Goal: Information Seeking & Learning: Learn about a topic

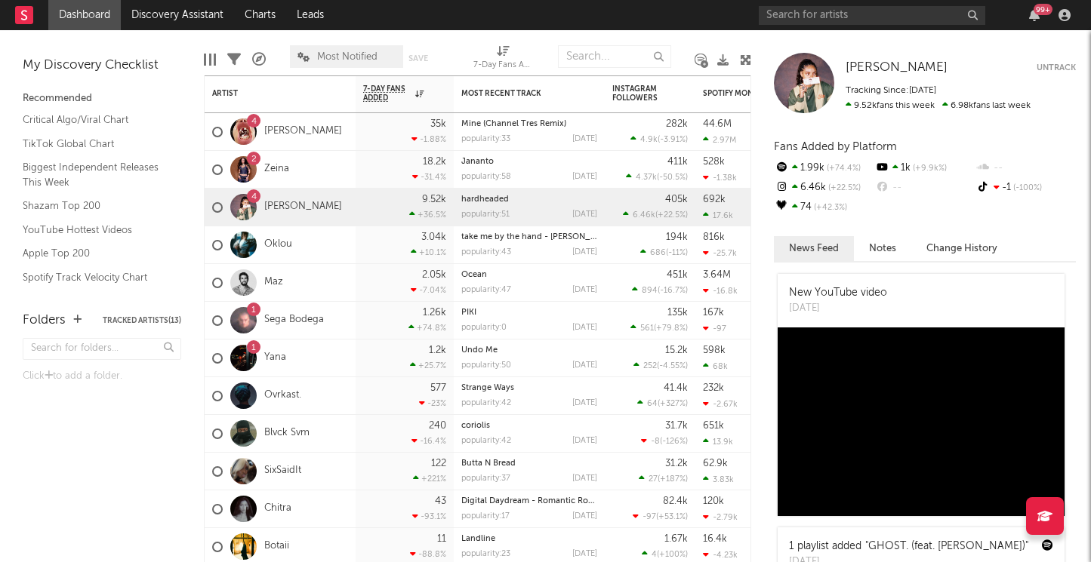
click at [824, 25] on div "99 +" at bounding box center [917, 15] width 317 height 30
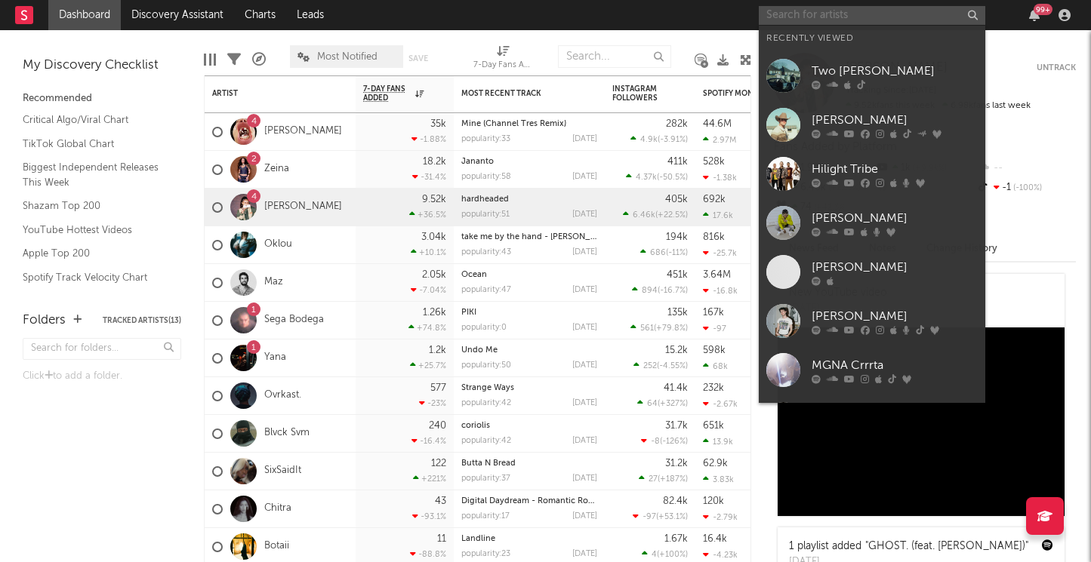
click at [820, 16] on input "text" at bounding box center [872, 15] width 226 height 19
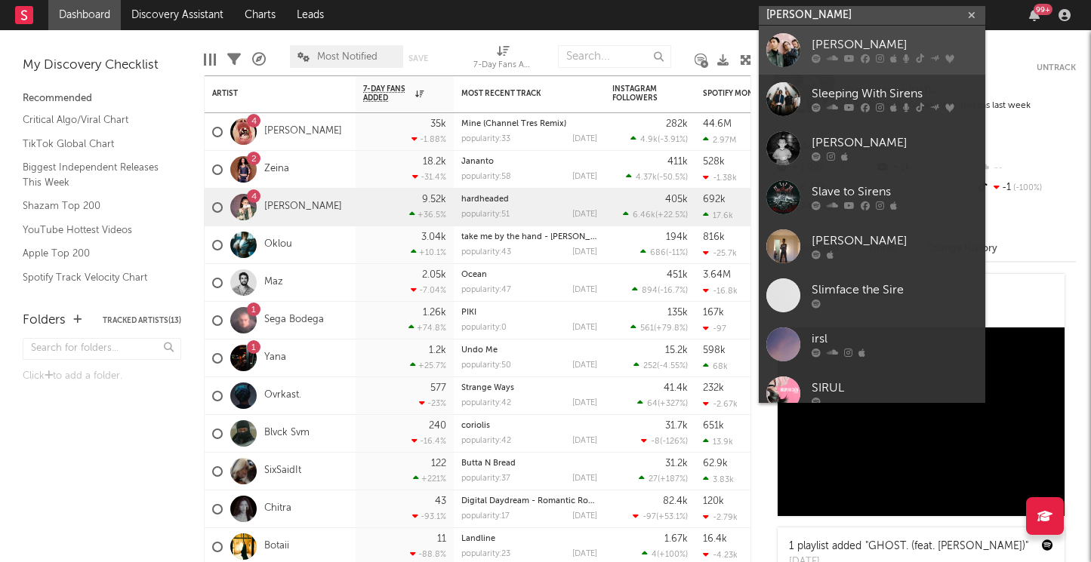
type input "[PERSON_NAME]"
click at [780, 59] on div at bounding box center [783, 50] width 34 height 34
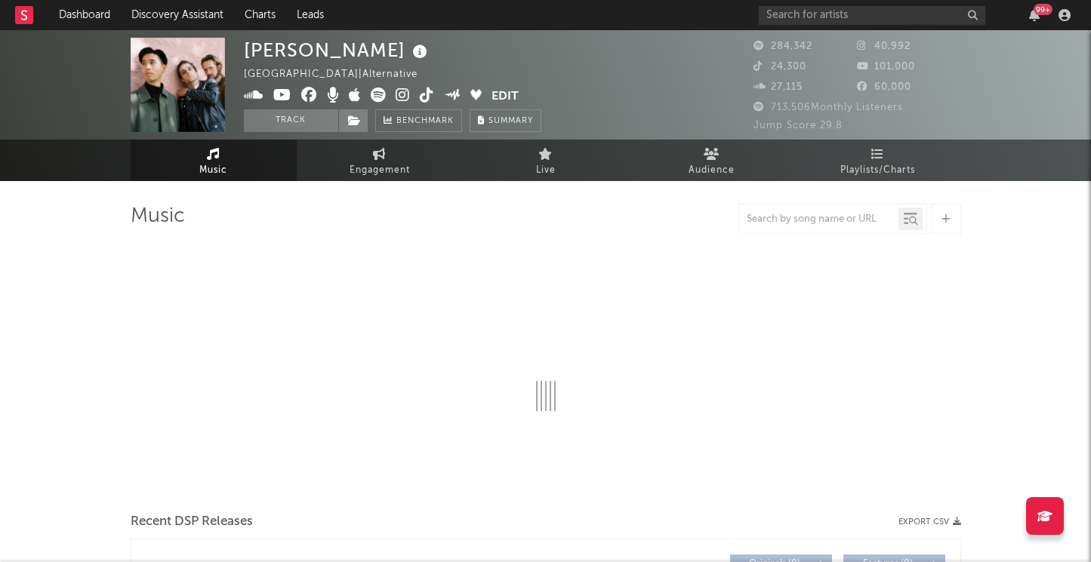
select select "6m"
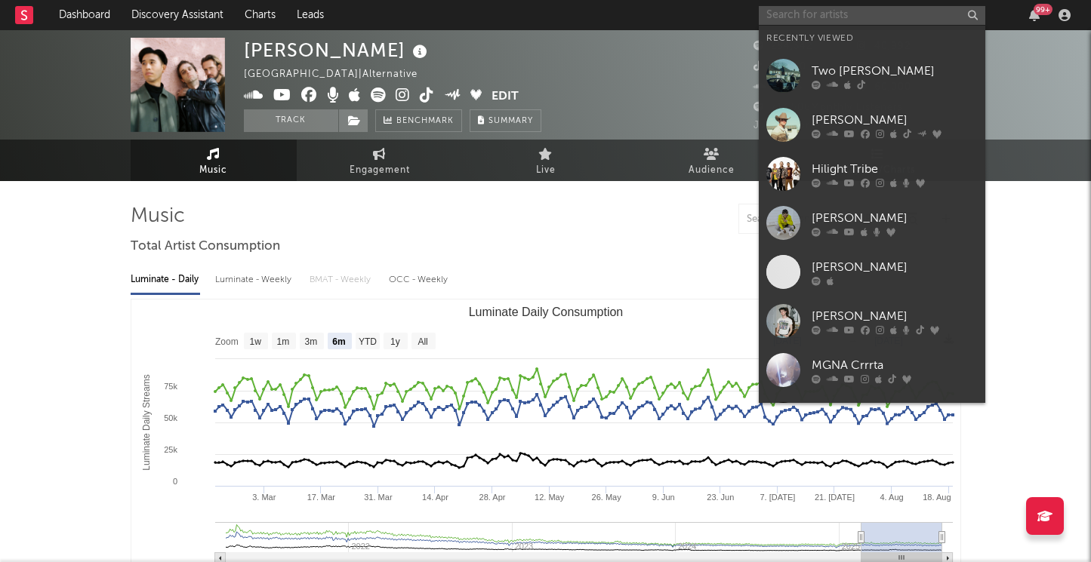
click at [805, 9] on input "text" at bounding box center [872, 15] width 226 height 19
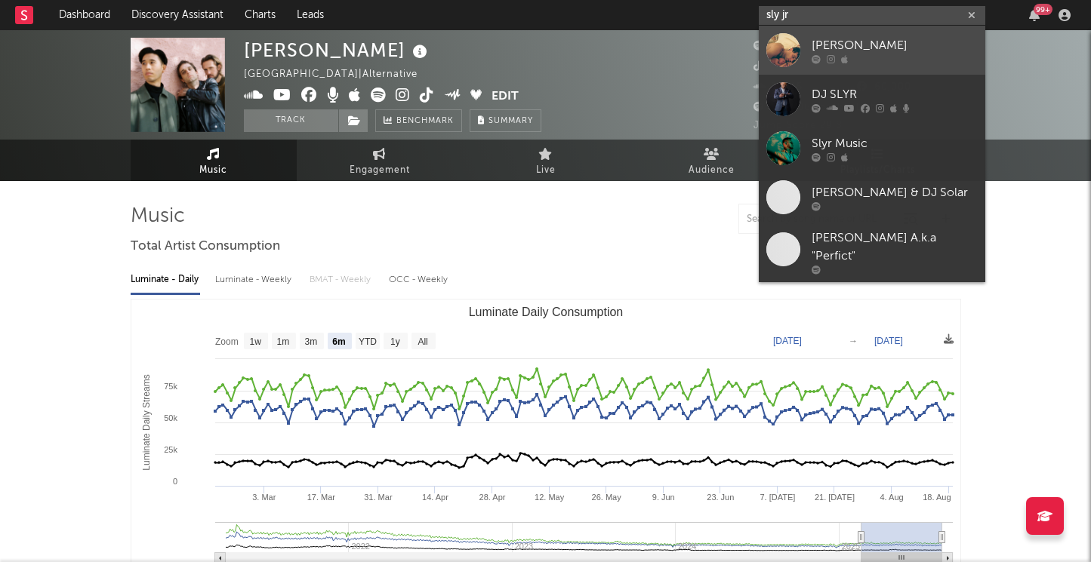
type input "sly jr"
click at [784, 38] on div at bounding box center [783, 50] width 34 height 34
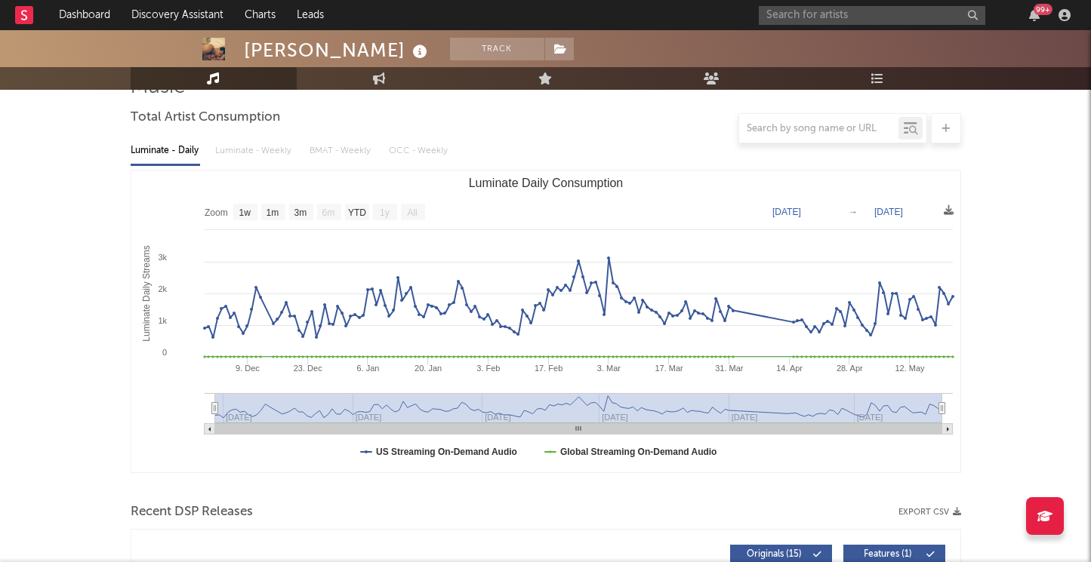
scroll to position [143, 0]
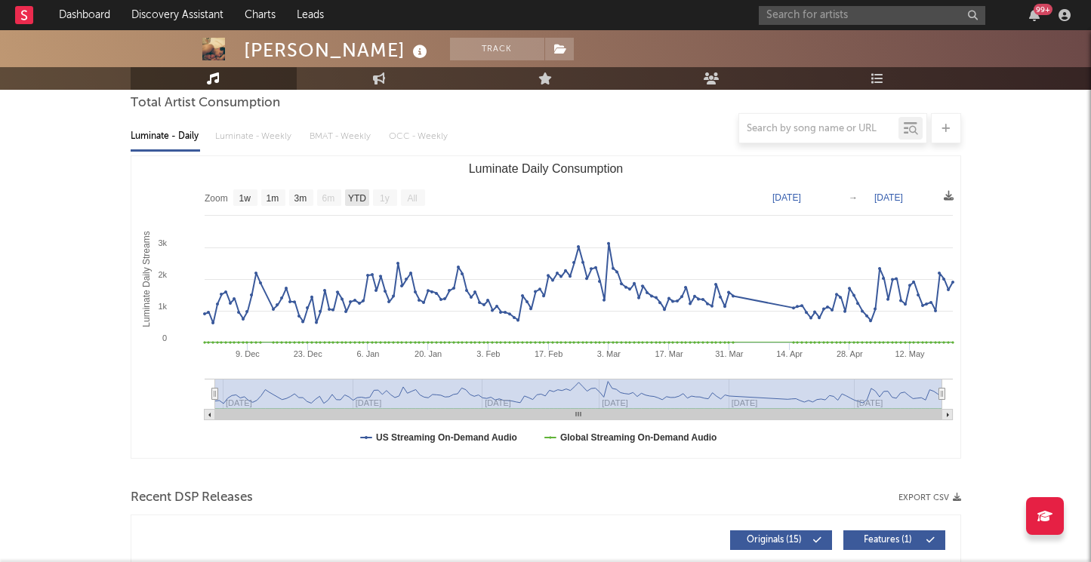
click at [353, 201] on text "YTD" at bounding box center [356, 198] width 18 height 11
select select "YTD"
type input "[DATE]"
